Goal: Navigation & Orientation: Understand site structure

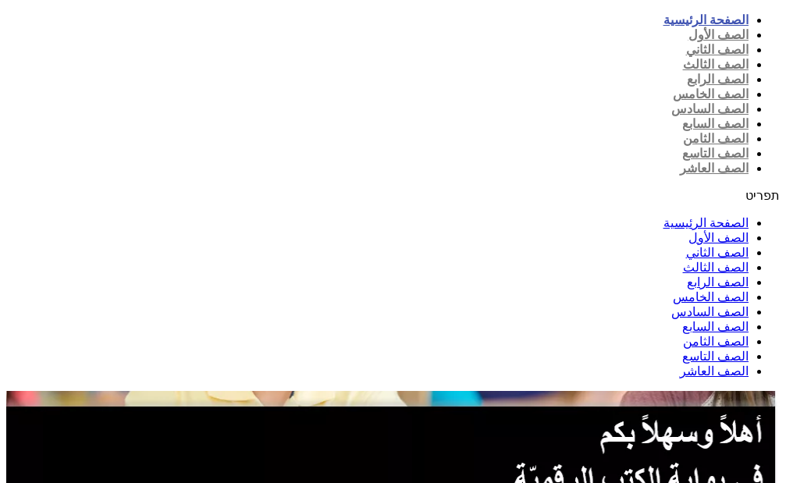
scroll to position [312, 0]
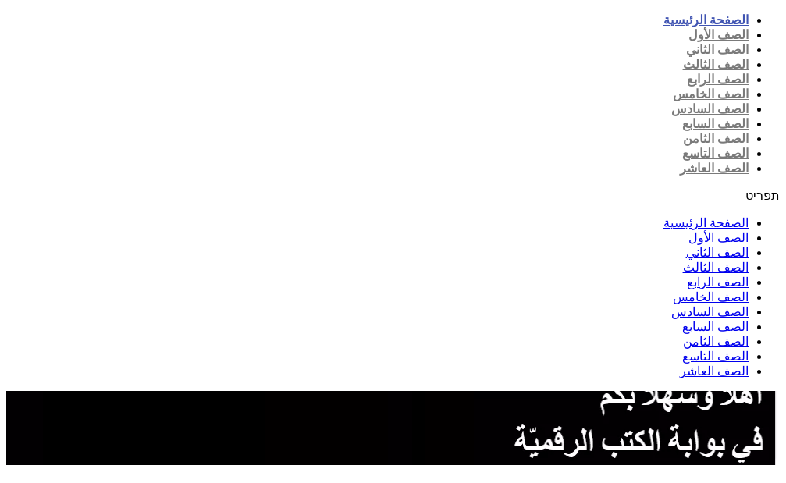
scroll to position [234, 0]
